Goal: Task Accomplishment & Management: Manage account settings

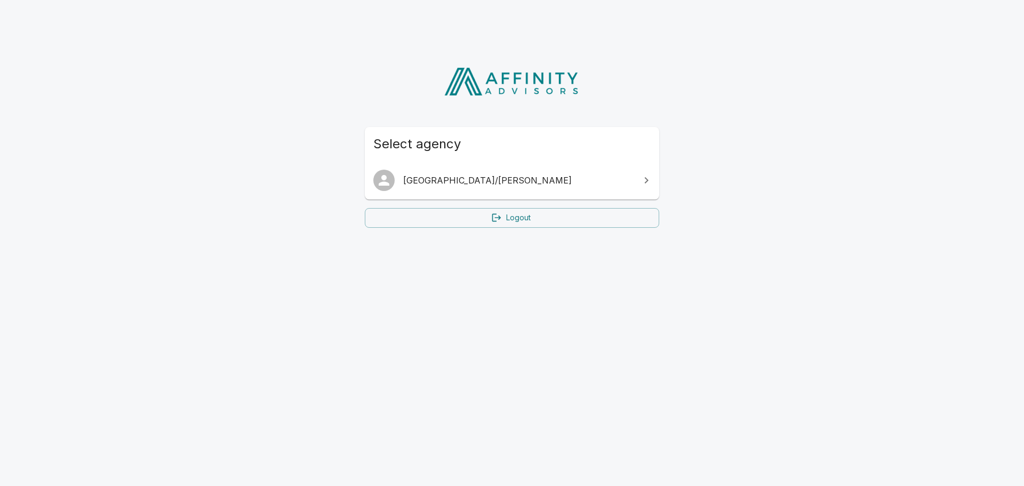
click at [433, 178] on span "[GEOGRAPHIC_DATA]/[PERSON_NAME]" at bounding box center [518, 180] width 230 height 13
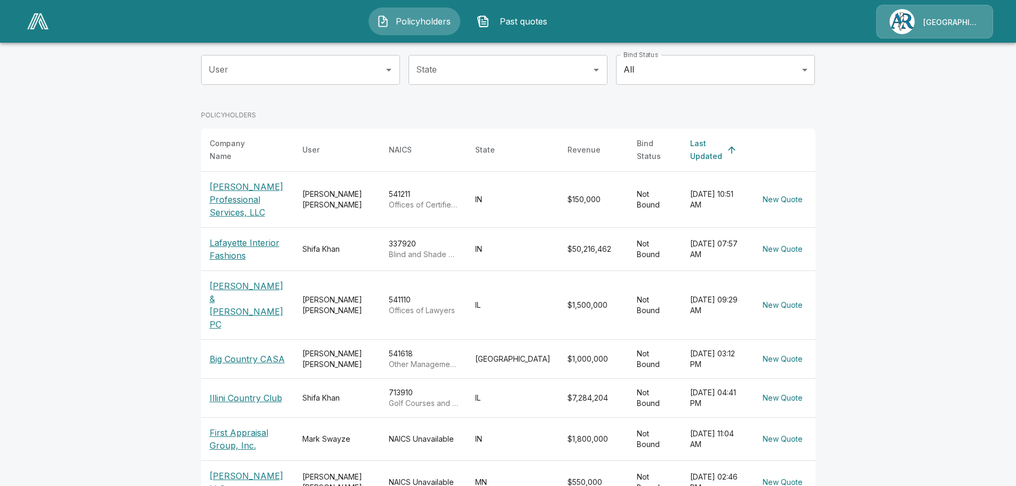
scroll to position [107, 0]
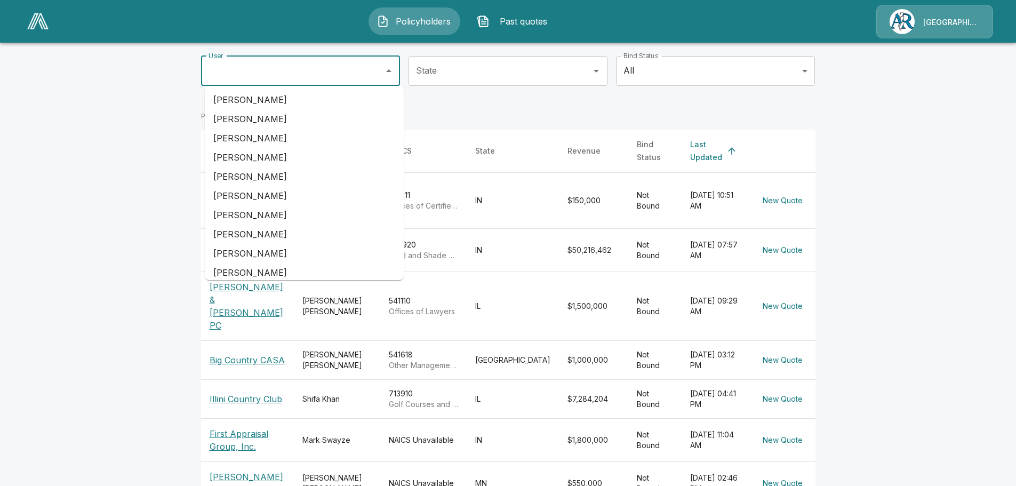
click at [277, 73] on input "User" at bounding box center [292, 71] width 173 height 20
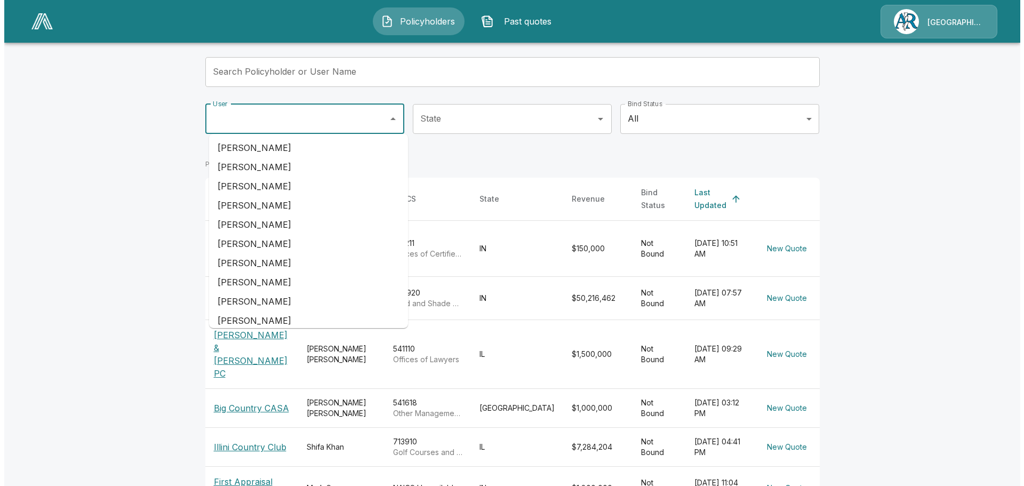
scroll to position [0, 0]
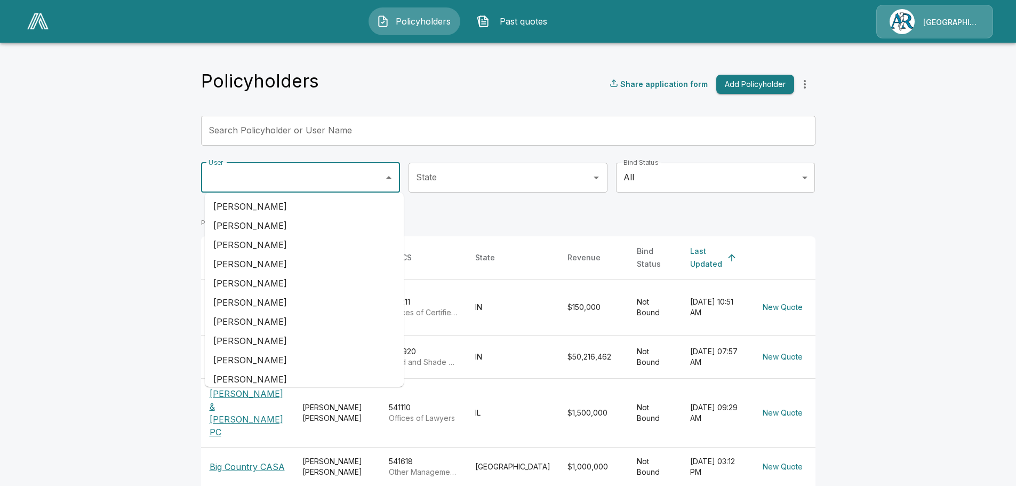
click at [245, 128] on input "Search Policyholder or User Name" at bounding box center [502, 131] width 602 height 30
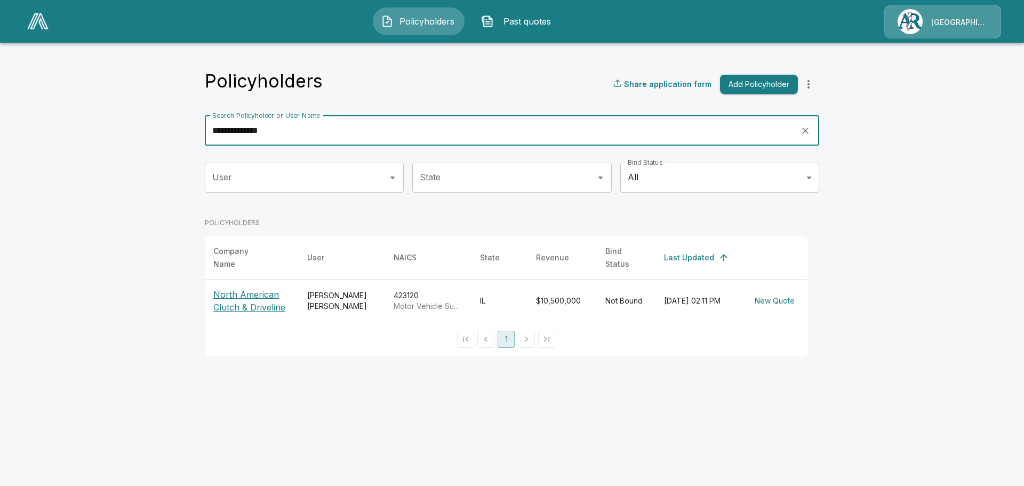
type input "**********"
click at [244, 292] on p "North American Clutch & Driveline" at bounding box center [251, 301] width 77 height 26
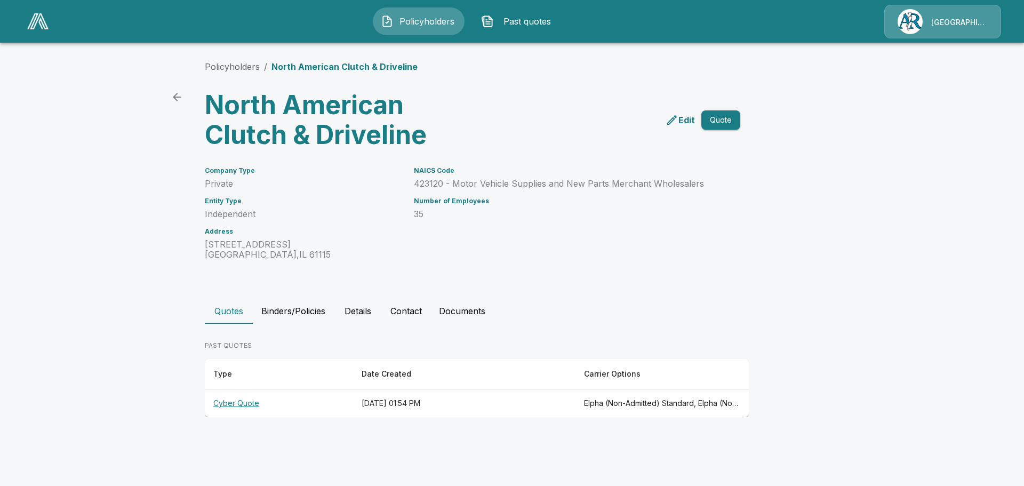
click at [241, 405] on th "Cyber Quote" at bounding box center [279, 403] width 148 height 28
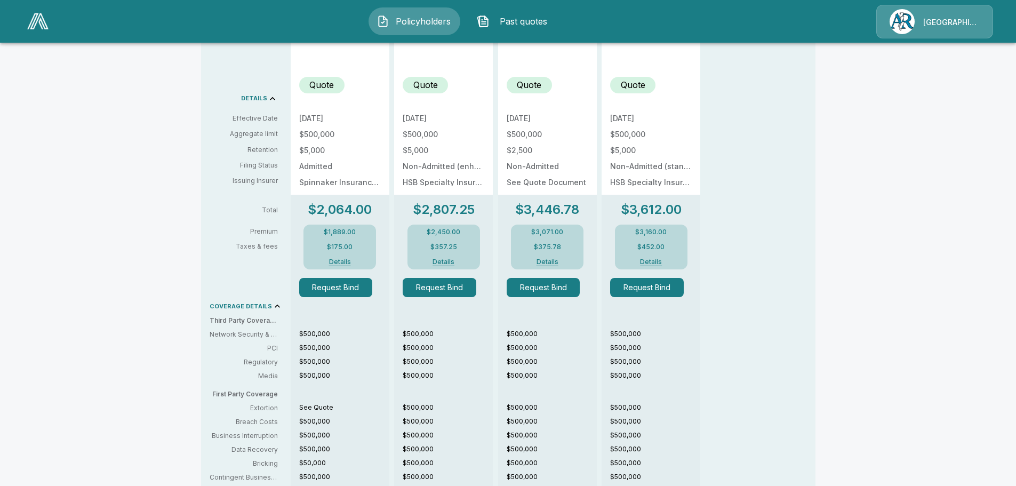
scroll to position [373, 0]
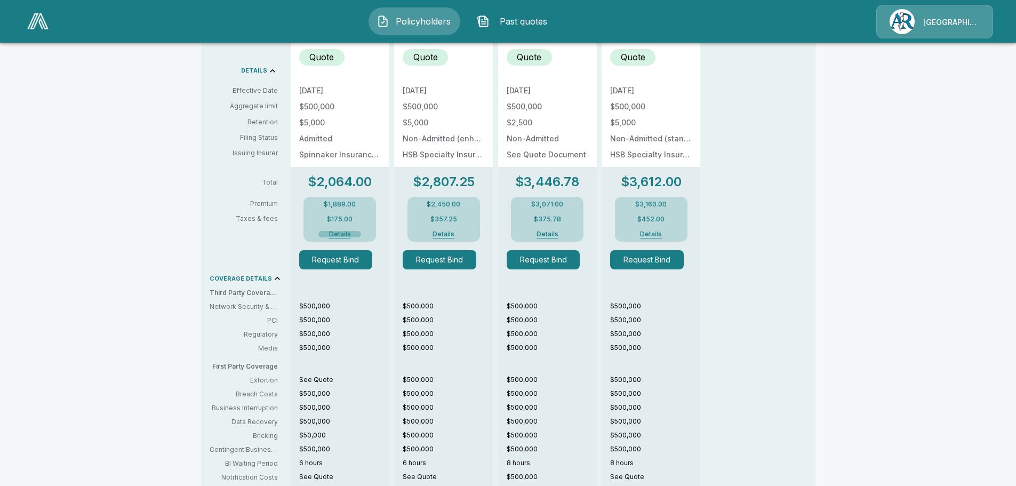
click at [340, 236] on button "Details" at bounding box center [339, 234] width 43 height 6
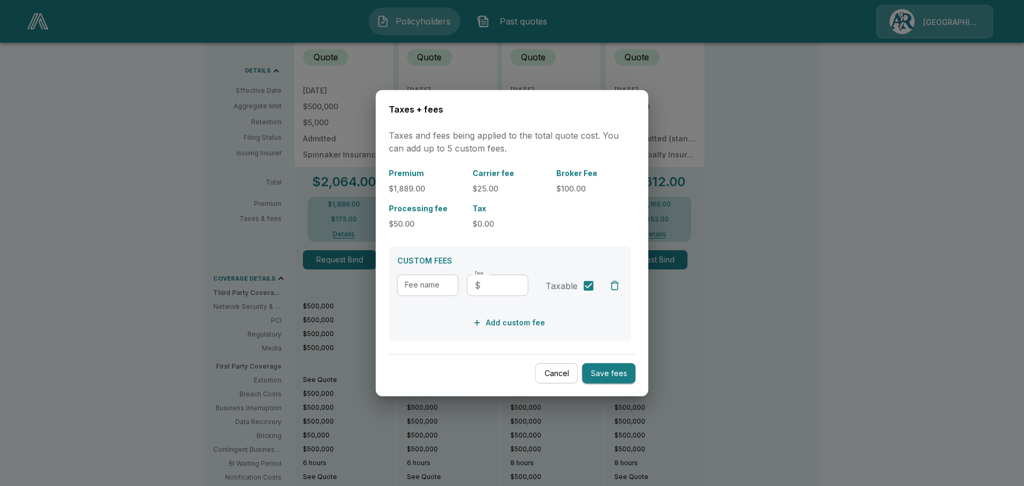
click at [605, 377] on button "Save fees" at bounding box center [608, 373] width 53 height 21
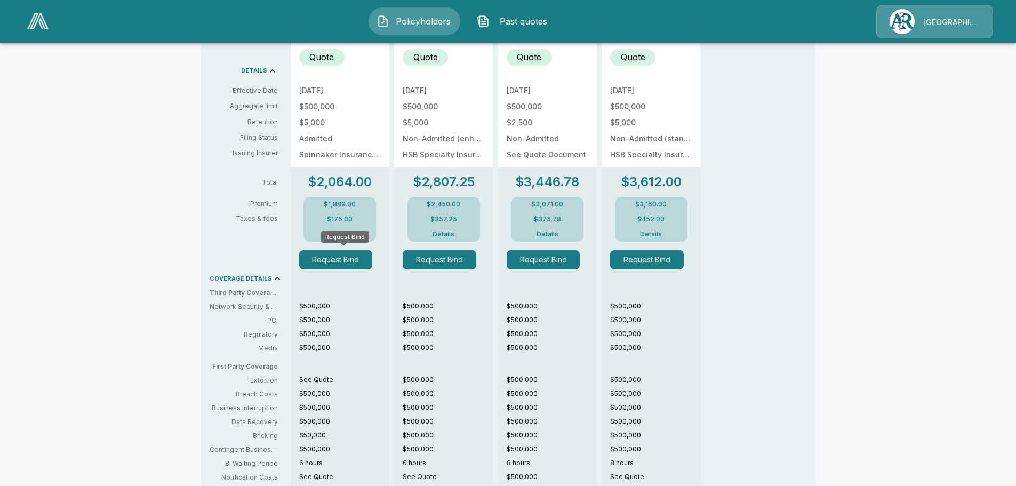
click at [338, 258] on button "Request Bind" at bounding box center [336, 259] width 74 height 19
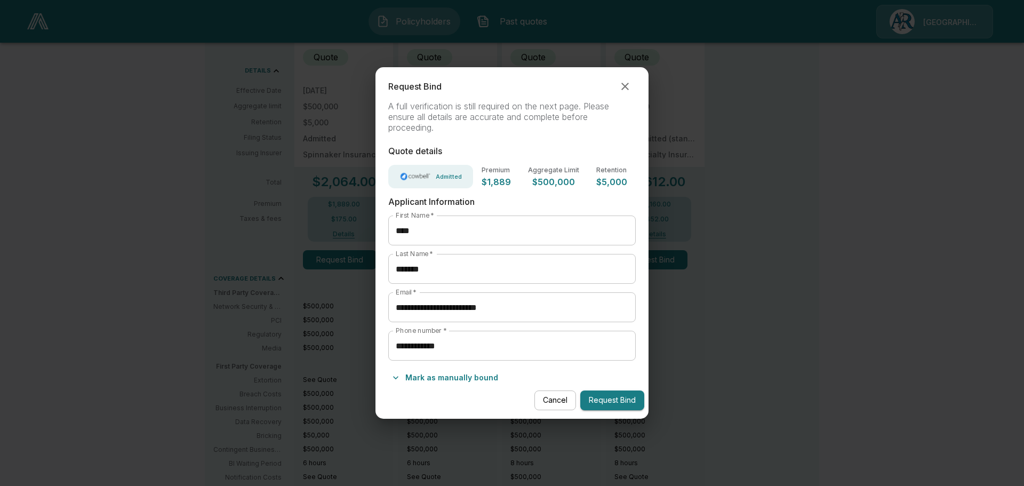
click at [604, 399] on button "Request Bind" at bounding box center [612, 400] width 64 height 20
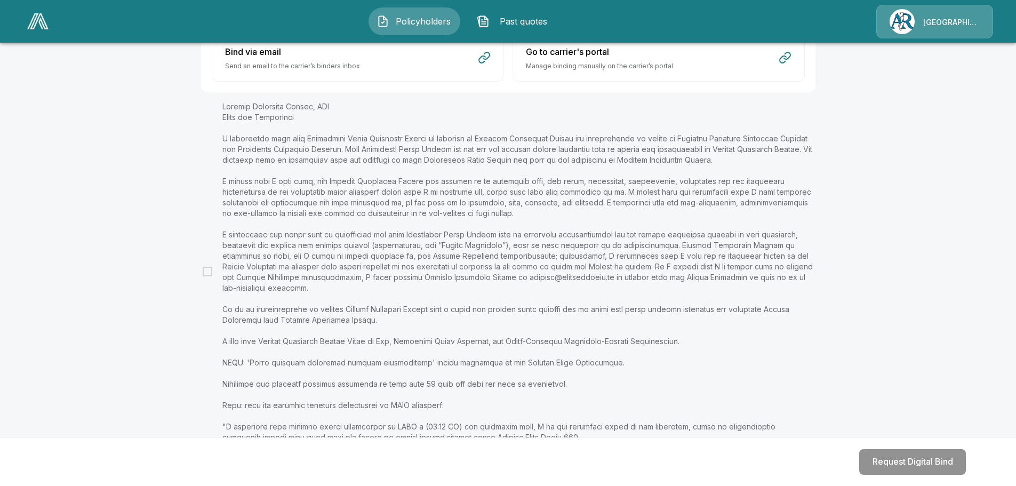
scroll to position [777, 0]
click at [926, 463] on button "Request Digital Bind" at bounding box center [912, 462] width 107 height 26
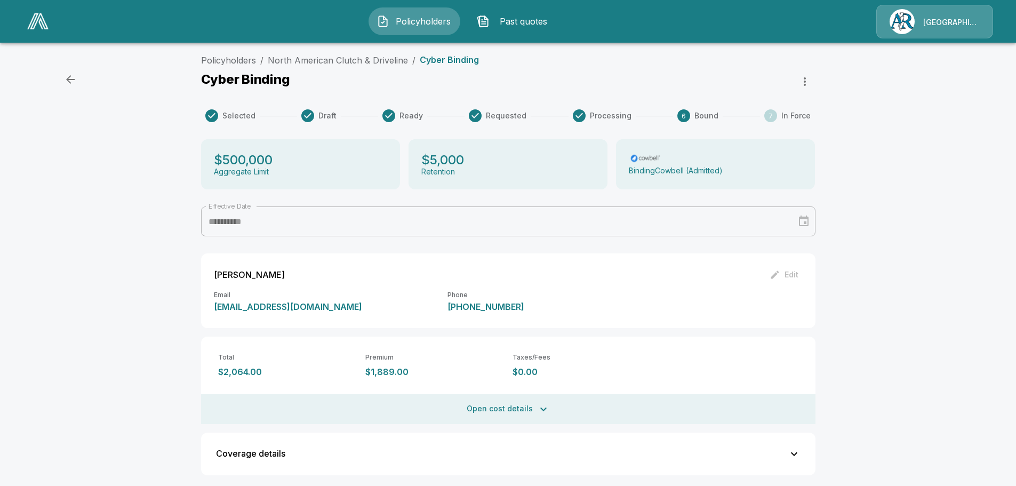
scroll to position [0, 0]
click at [429, 23] on span "Policyholders" at bounding box center [422, 21] width 59 height 13
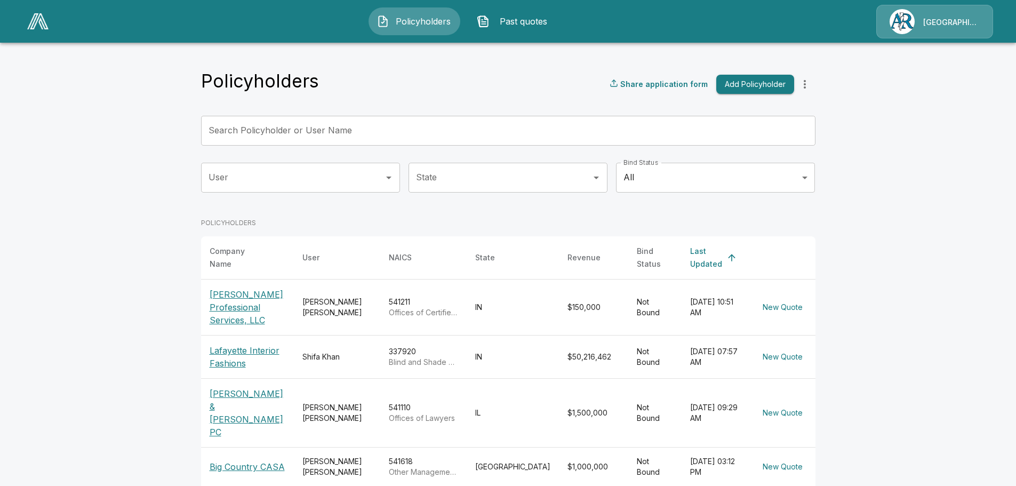
click at [252, 136] on input "Search Policyholder or User Name" at bounding box center [502, 131] width 602 height 30
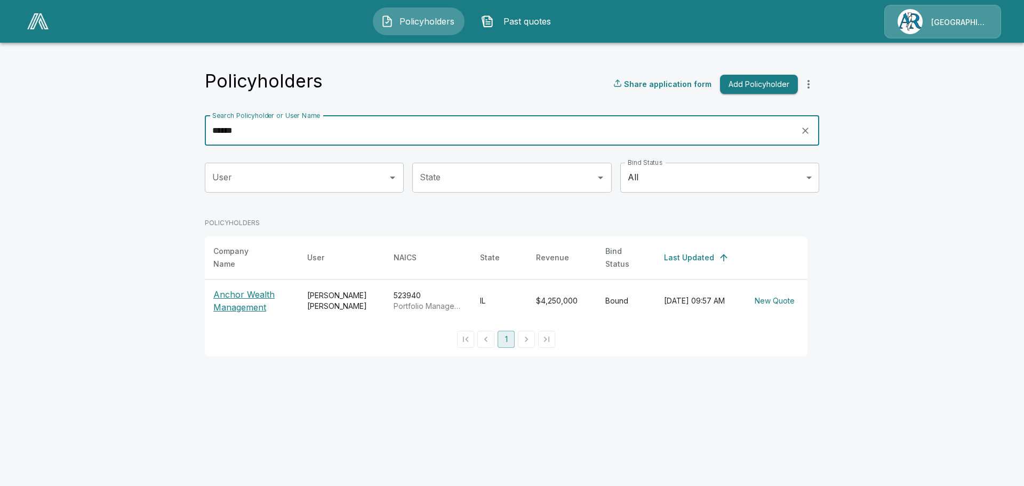
type input "******"
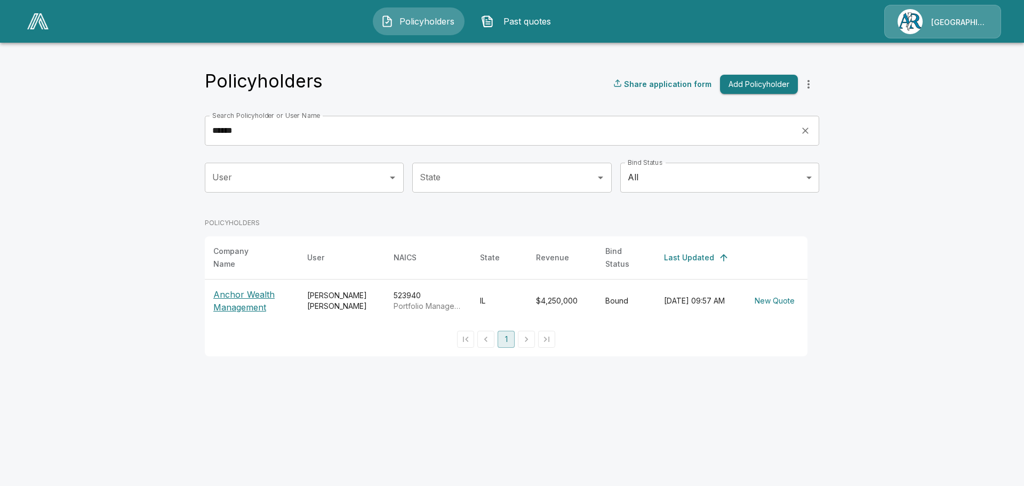
click at [248, 301] on p "Anchor Wealth Management" at bounding box center [251, 301] width 77 height 26
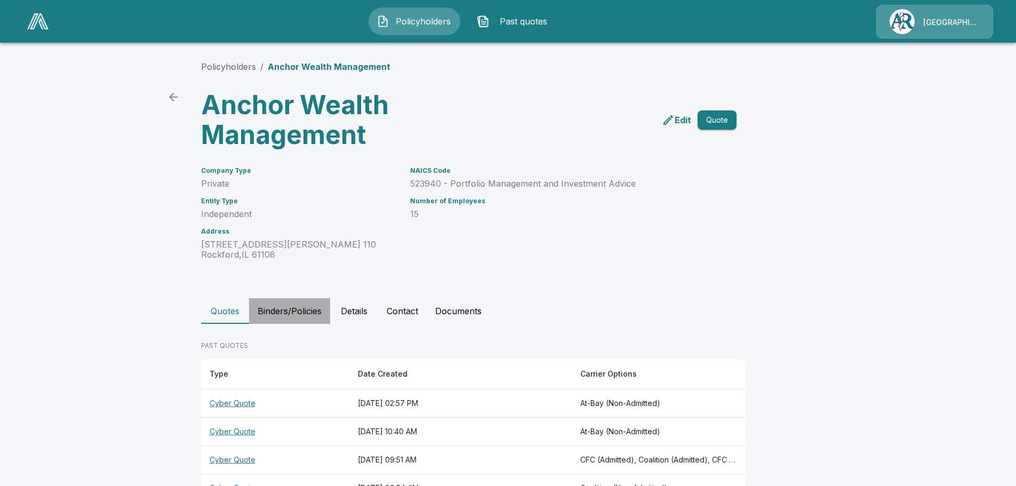
click at [311, 310] on button "Binders/Policies" at bounding box center [289, 311] width 81 height 26
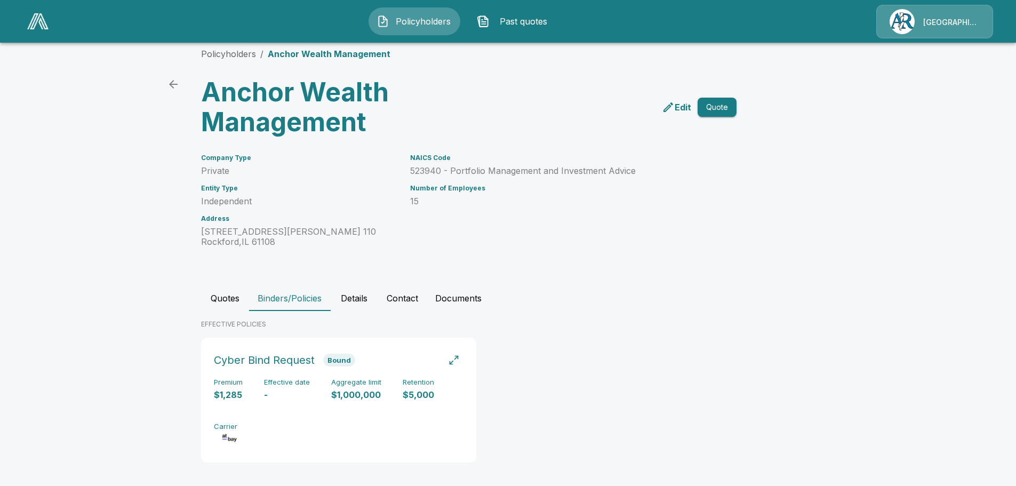
scroll to position [18, 0]
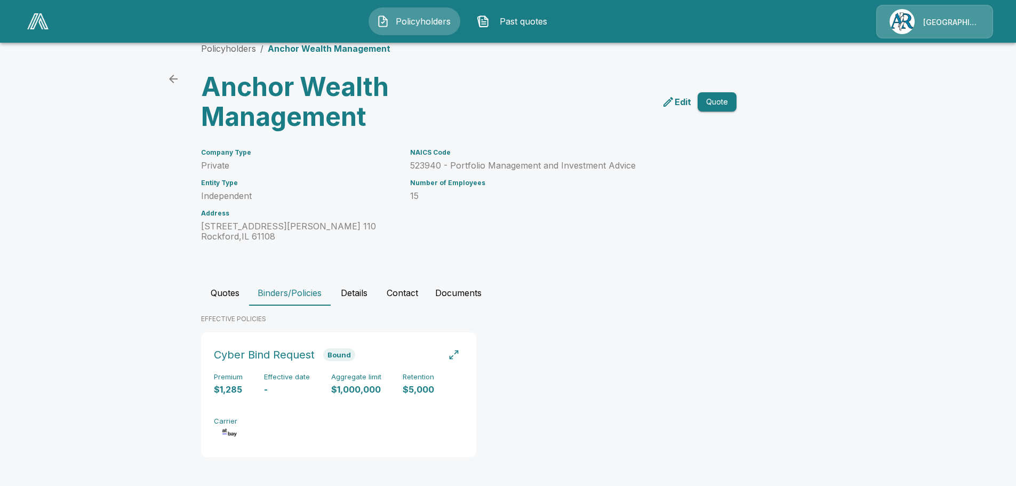
click at [357, 293] on button "Details" at bounding box center [354, 293] width 48 height 26
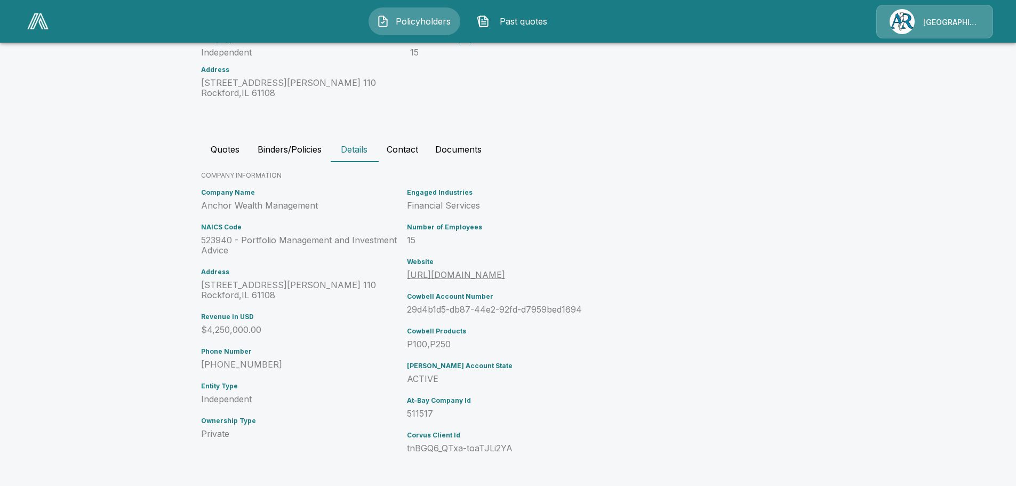
scroll to position [162, 0]
click at [470, 149] on button "Documents" at bounding box center [458, 149] width 63 height 26
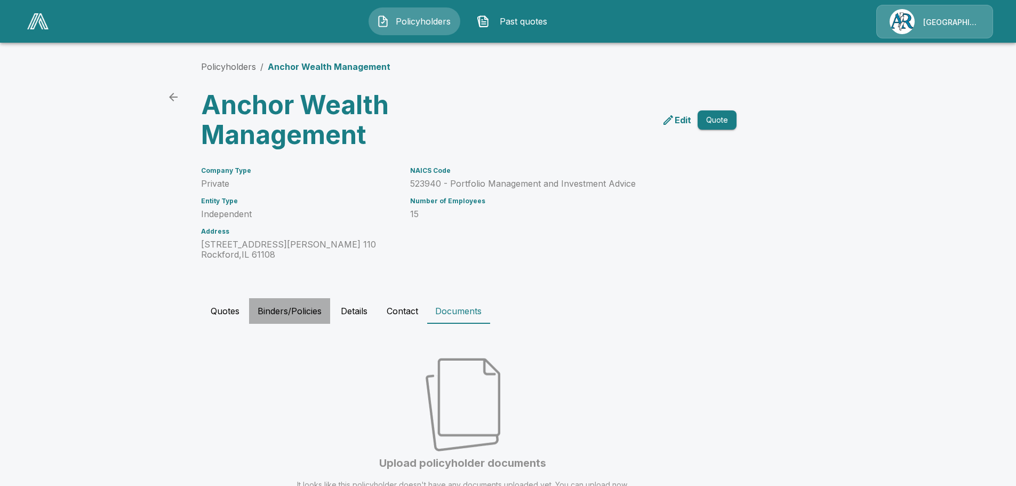
click at [307, 310] on button "Binders/Policies" at bounding box center [289, 311] width 81 height 26
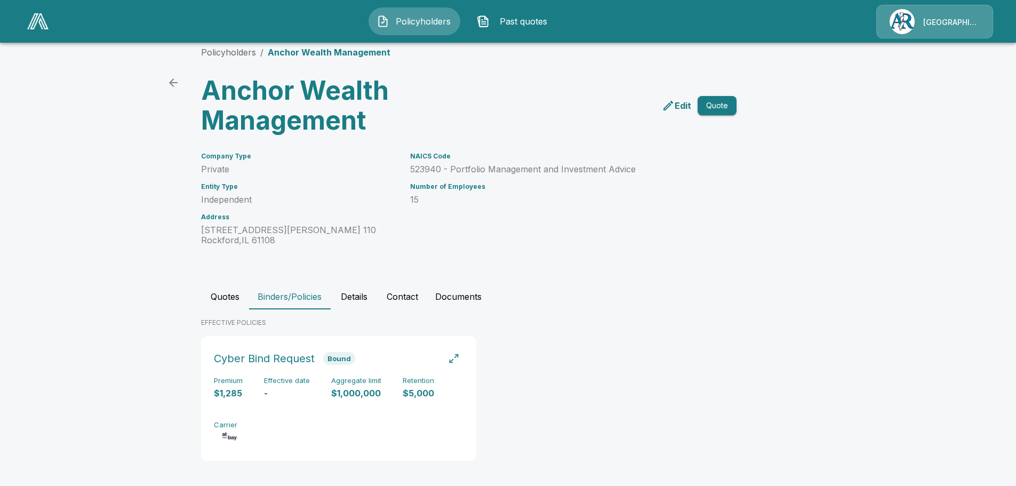
scroll to position [18, 0]
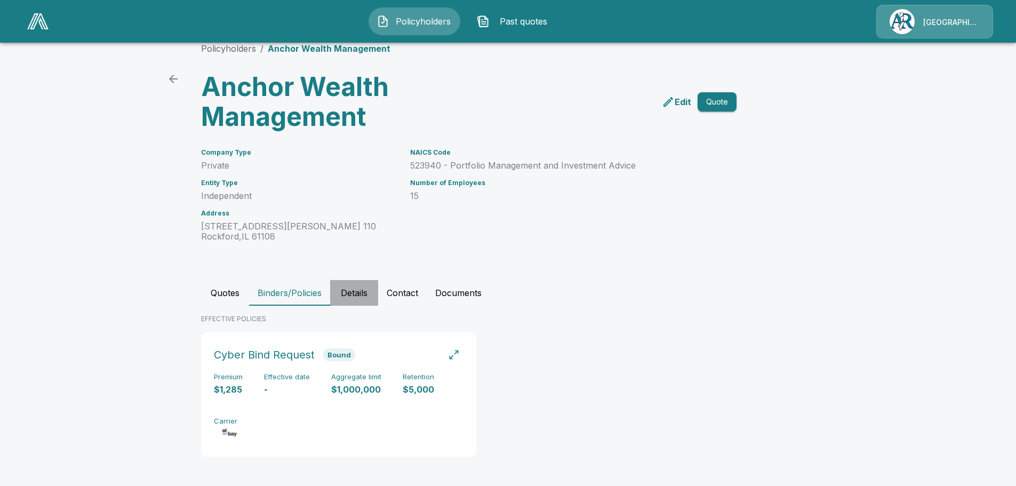
click at [357, 292] on button "Details" at bounding box center [354, 293] width 48 height 26
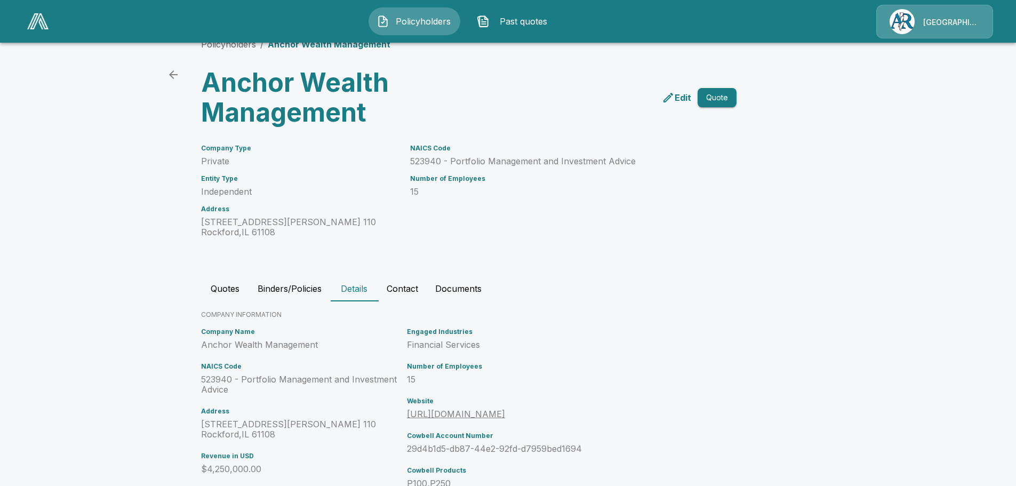
scroll to position [0, 0]
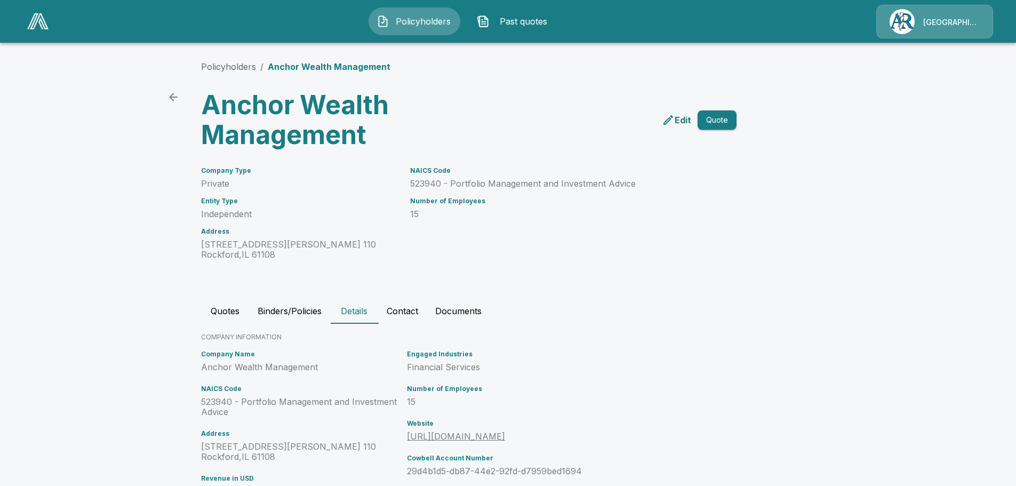
click at [424, 18] on span "Policyholders" at bounding box center [422, 21] width 59 height 13
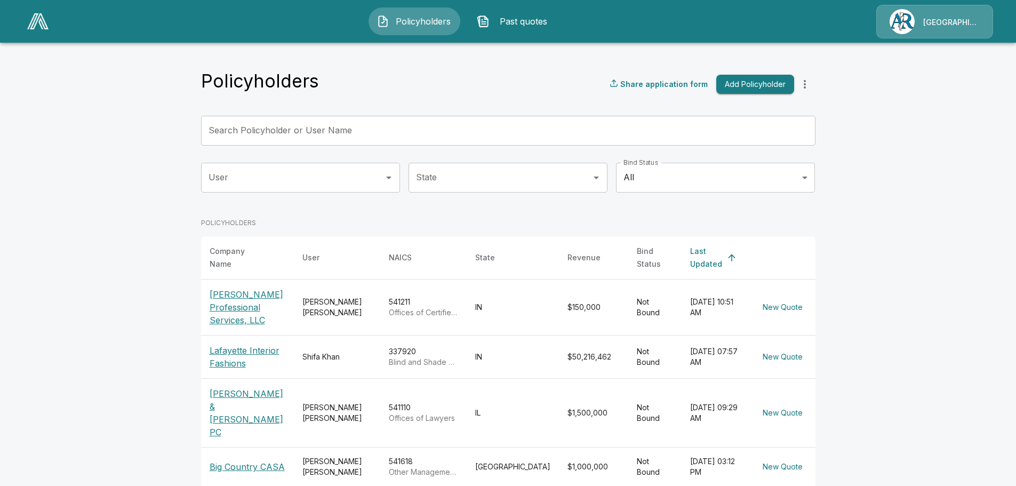
click at [252, 134] on input "Search Policyholder or User Name" at bounding box center [502, 131] width 602 height 30
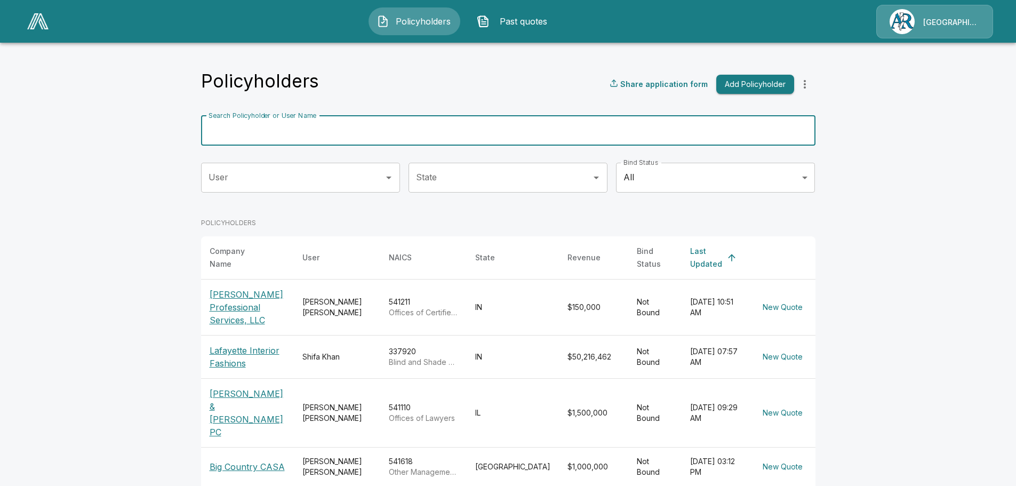
click at [254, 131] on input "Search Policyholder or User Name" at bounding box center [502, 131] width 602 height 30
click at [164, 206] on main "Policyholders Share application form Add Policyholder Search Policyholder or Us…" at bounding box center [508, 389] width 1016 height 779
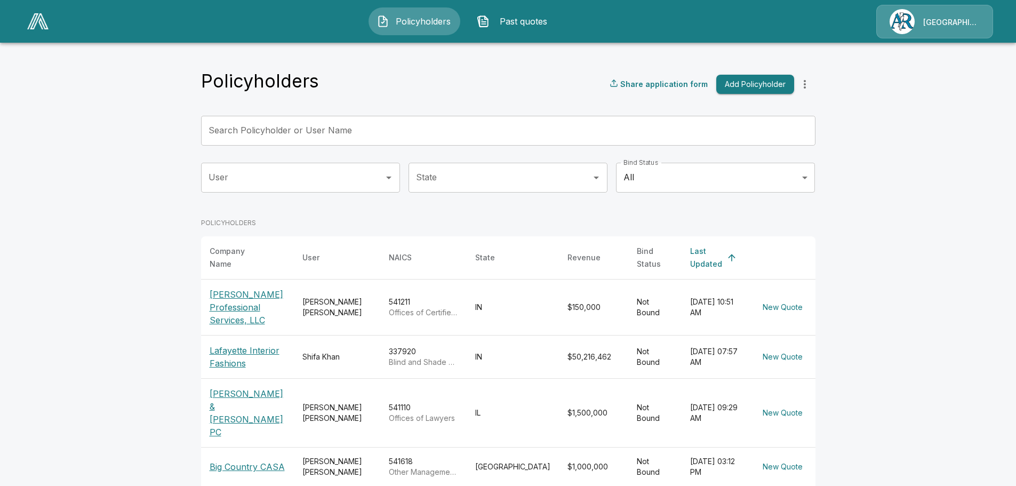
click at [811, 178] on body "Policyholders Past quotes Arlington/Roe Policyholders Share application form Ad…" at bounding box center [508, 389] width 1016 height 779
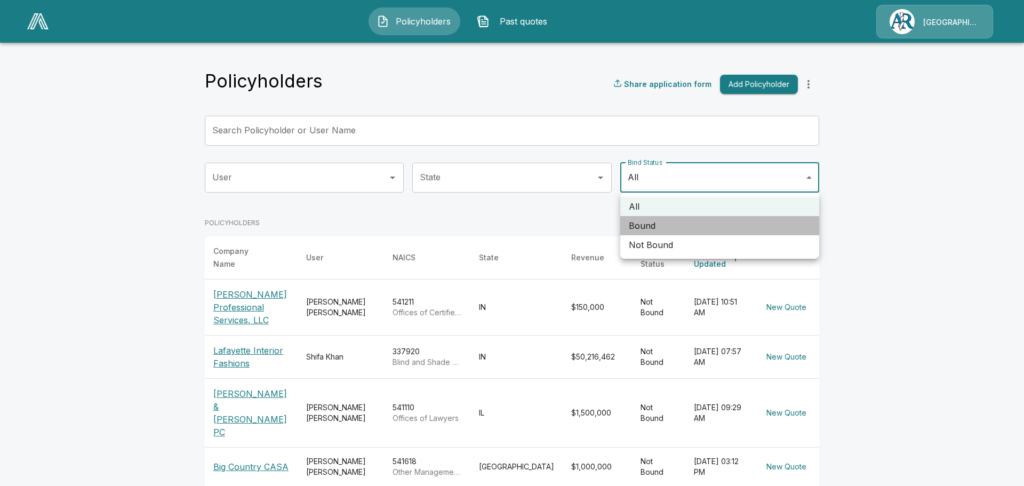
click at [631, 227] on li "Bound" at bounding box center [719, 225] width 199 height 19
type input "*****"
